Goal: Task Accomplishment & Management: Manage account settings

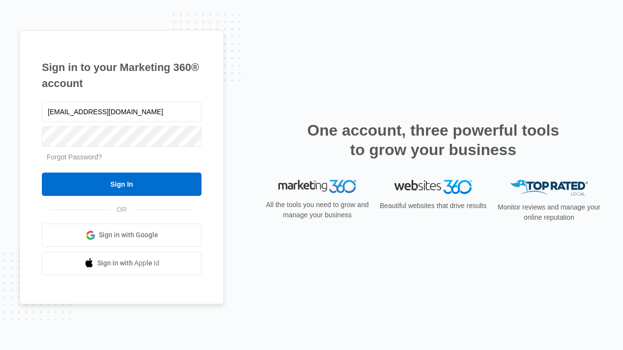
type input "[EMAIL_ADDRESS][DOMAIN_NAME]"
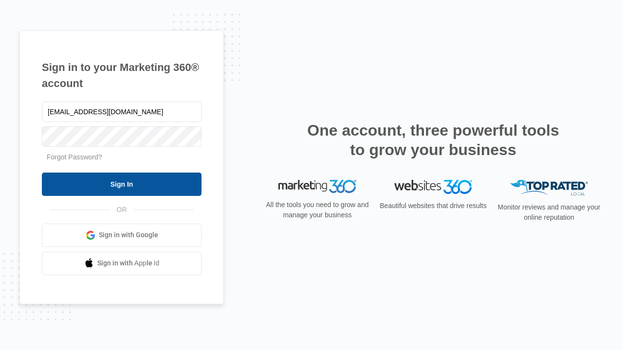
click at [122, 184] on input "Sign In" at bounding box center [122, 184] width 160 height 23
